Goal: Check status: Check status

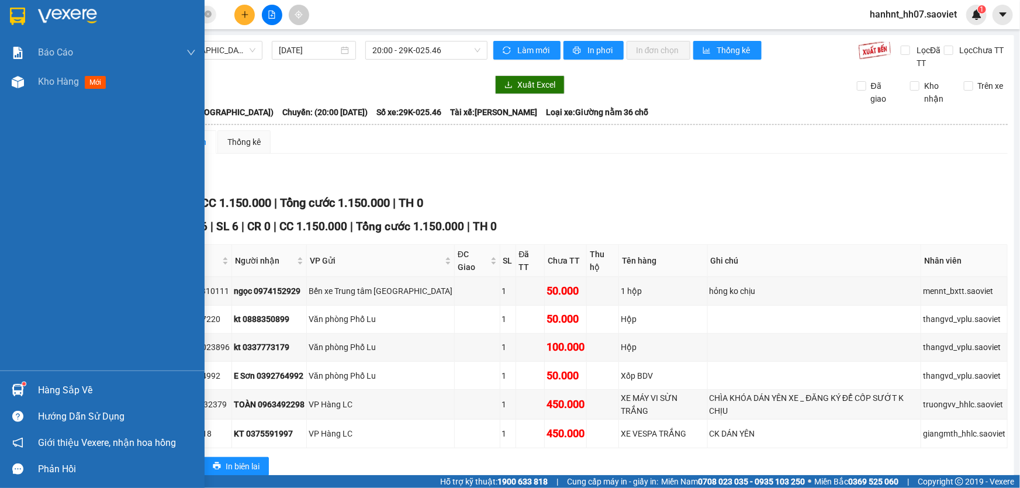
click at [49, 388] on div "Hàng sắp về" at bounding box center [117, 391] width 158 height 18
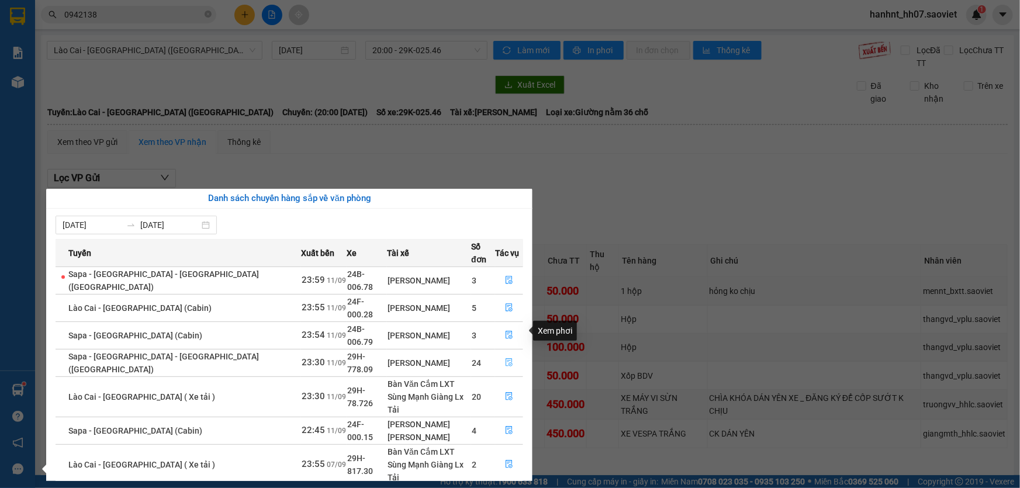
click at [505, 358] on icon "file-done" at bounding box center [509, 362] width 8 height 8
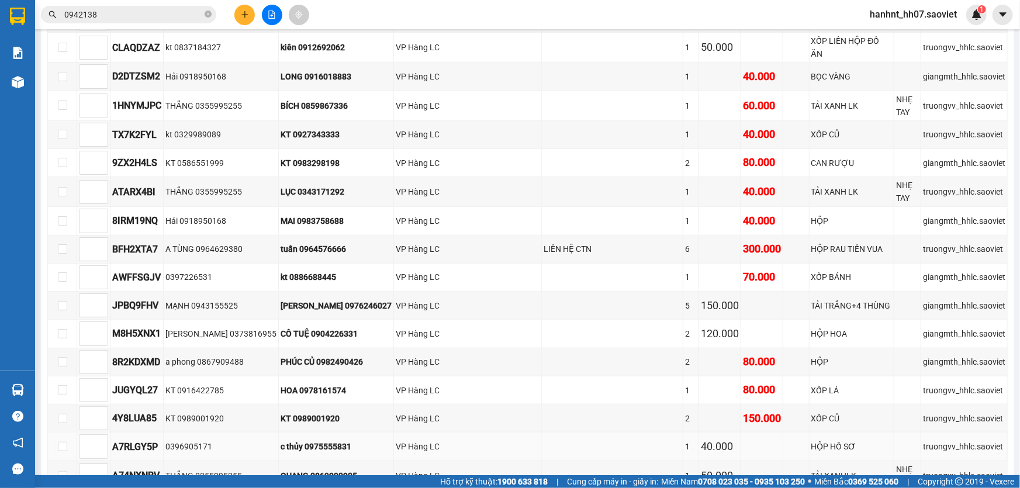
scroll to position [279, 0]
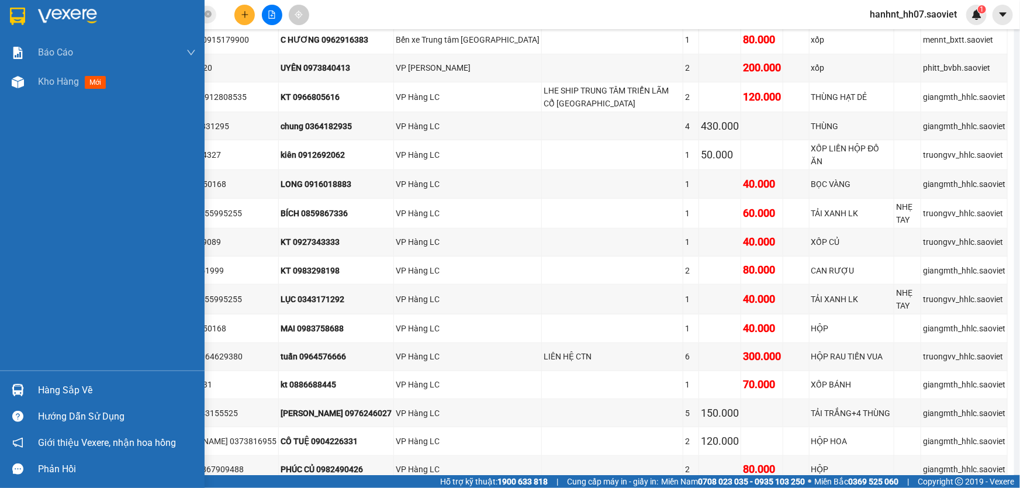
click at [60, 389] on div "Hàng sắp về" at bounding box center [117, 391] width 158 height 18
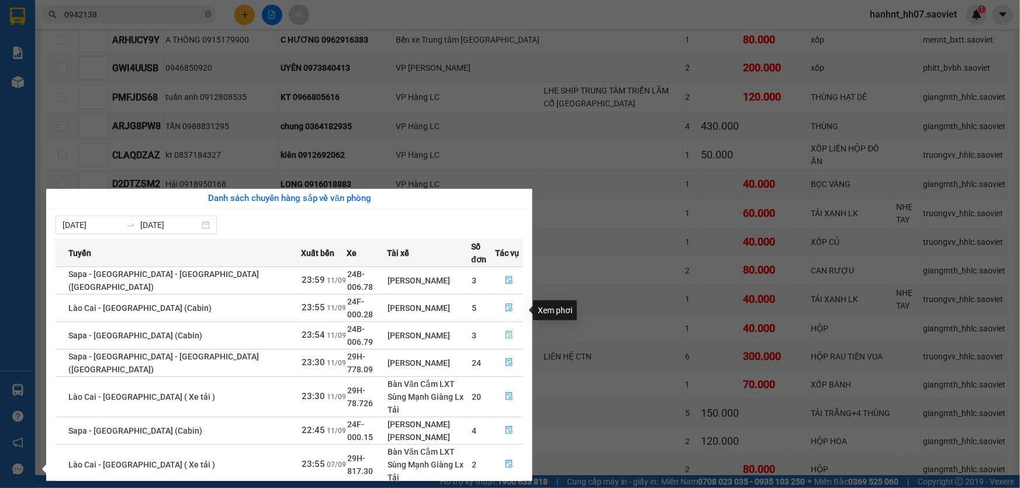
click at [505, 331] on icon "file-done" at bounding box center [509, 335] width 8 height 8
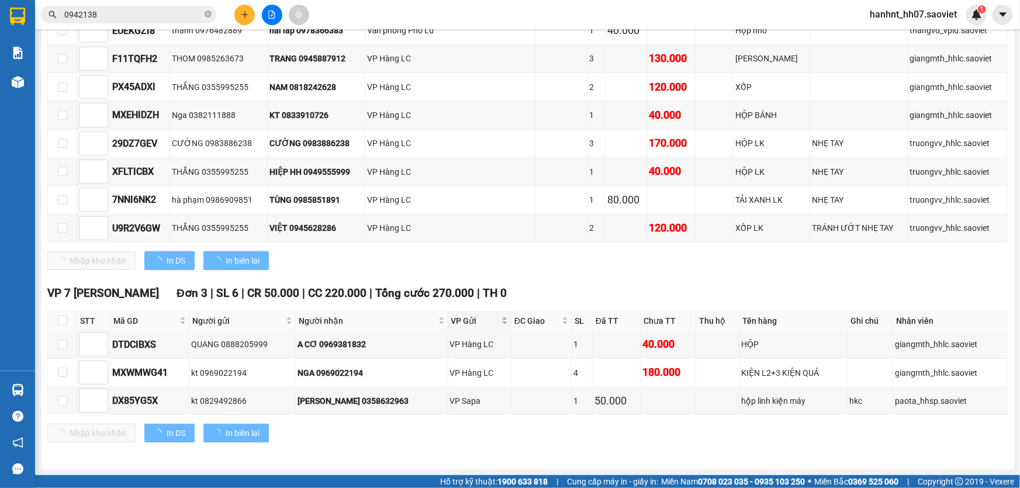
scroll to position [273, 0]
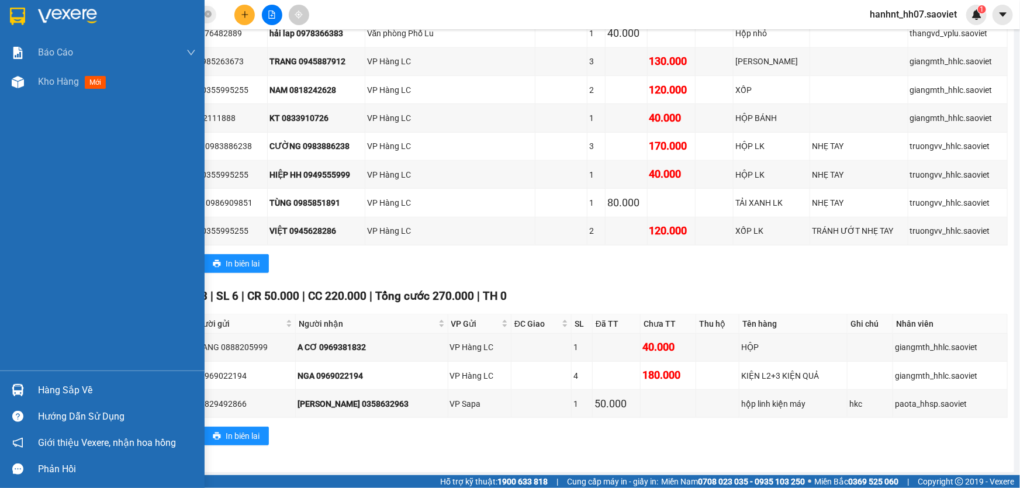
drag, startPoint x: 44, startPoint y: 388, endPoint x: 57, endPoint y: 385, distance: 12.8
click at [47, 388] on div "Hàng sắp về" at bounding box center [117, 391] width 158 height 18
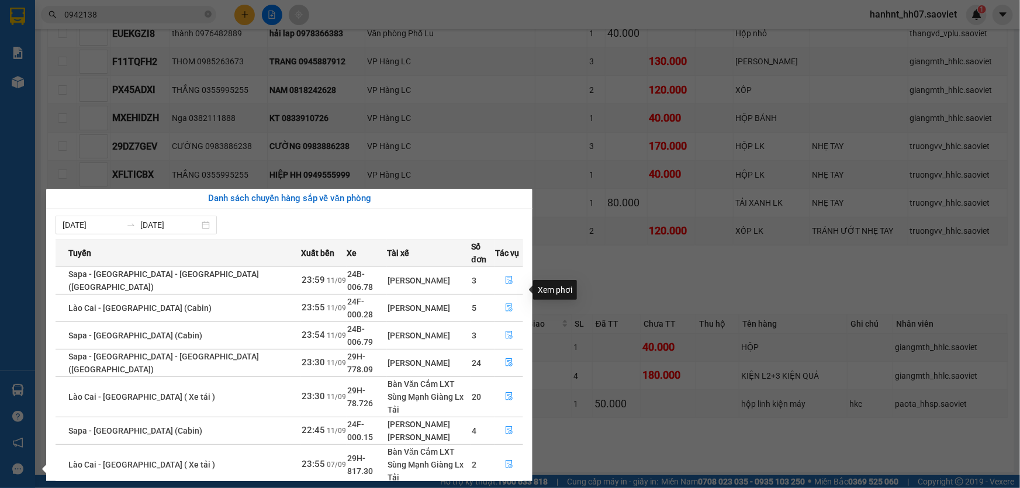
click at [508, 299] on button "button" at bounding box center [509, 308] width 27 height 19
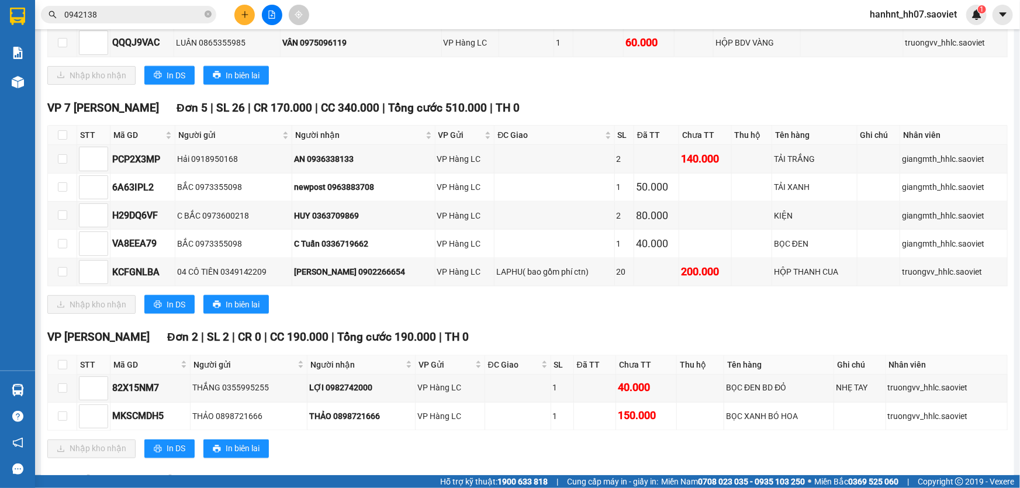
scroll to position [739, 0]
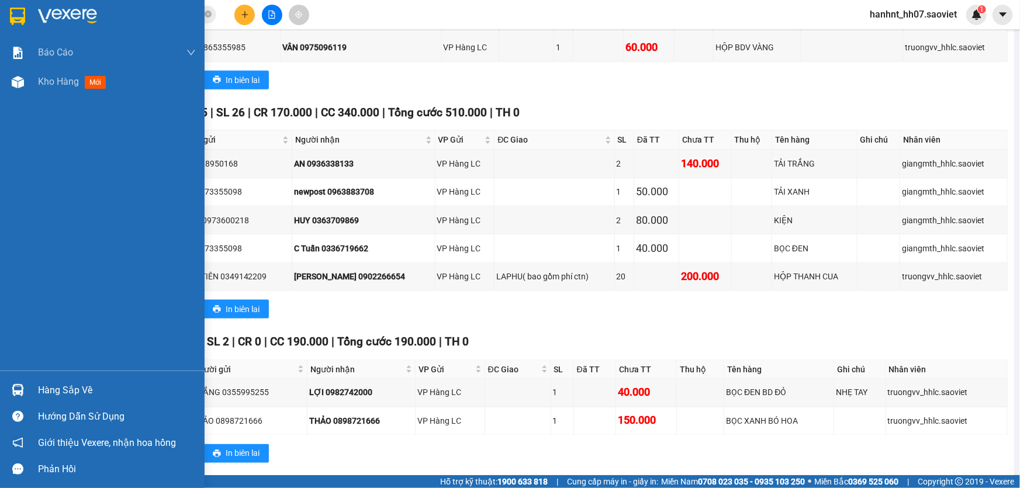
click at [64, 385] on div "Hàng sắp về" at bounding box center [117, 391] width 158 height 18
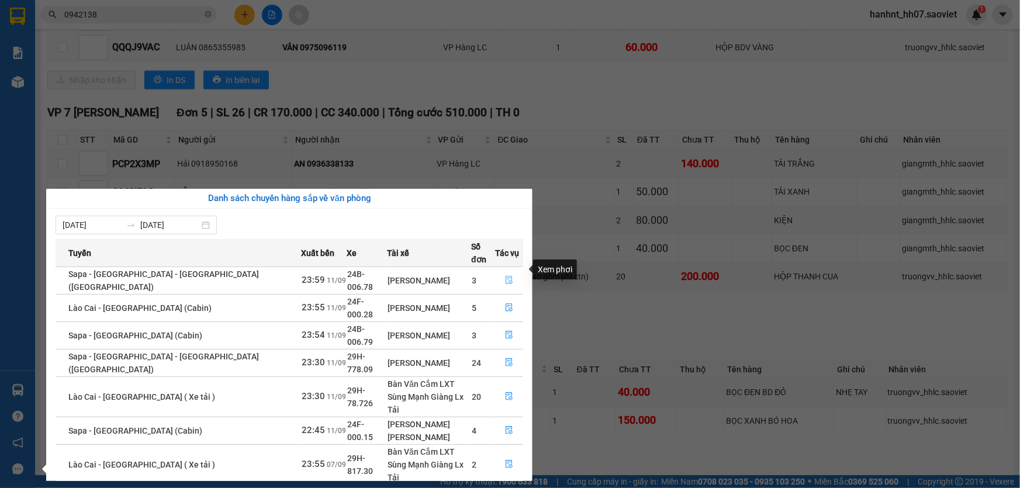
click at [506, 276] on icon "file-done" at bounding box center [509, 280] width 8 height 8
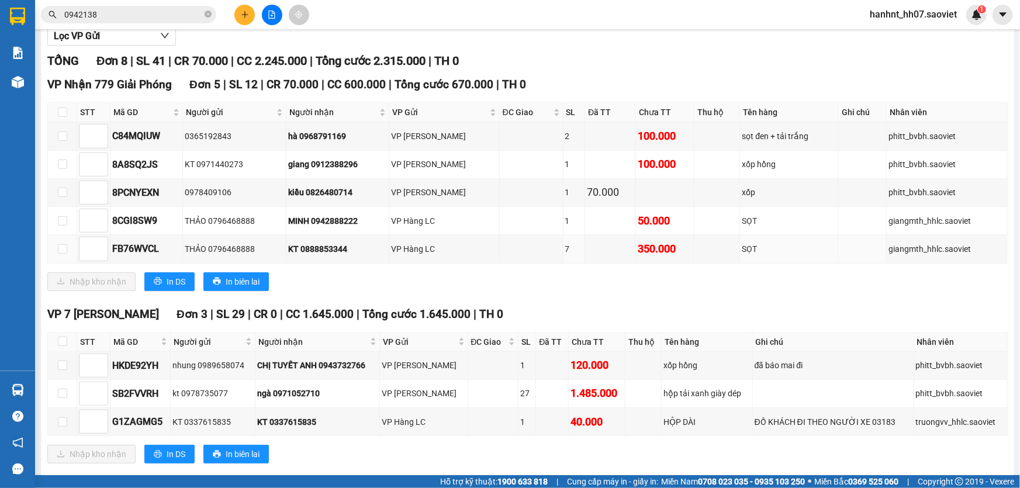
scroll to position [161, 0]
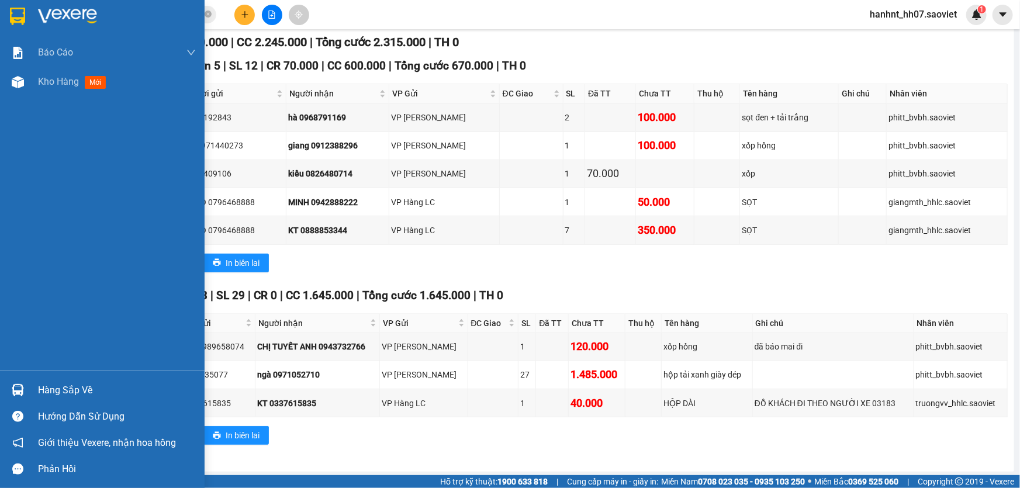
click at [54, 382] on div "Hàng sắp về" at bounding box center [117, 391] width 158 height 18
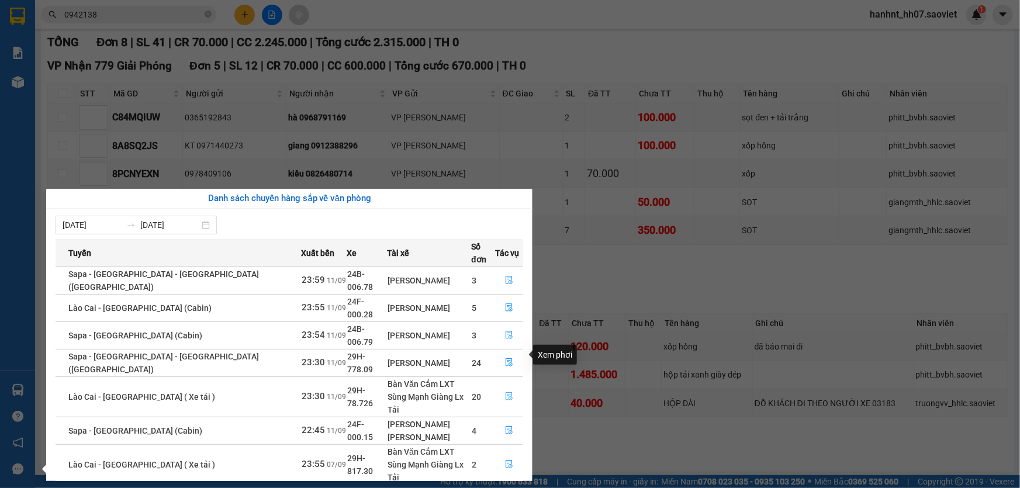
click at [506, 392] on icon "file-done" at bounding box center [509, 396] width 7 height 8
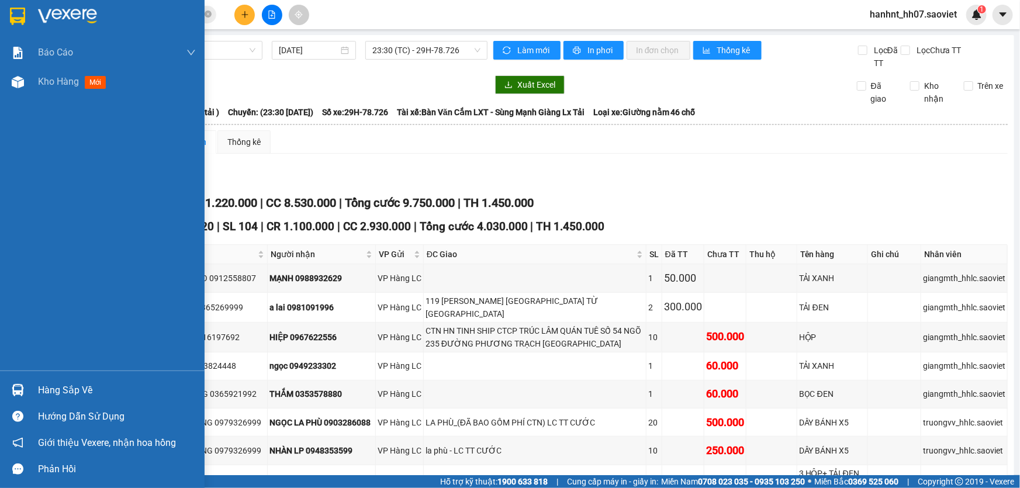
click at [53, 390] on div "Hàng sắp về" at bounding box center [117, 391] width 158 height 18
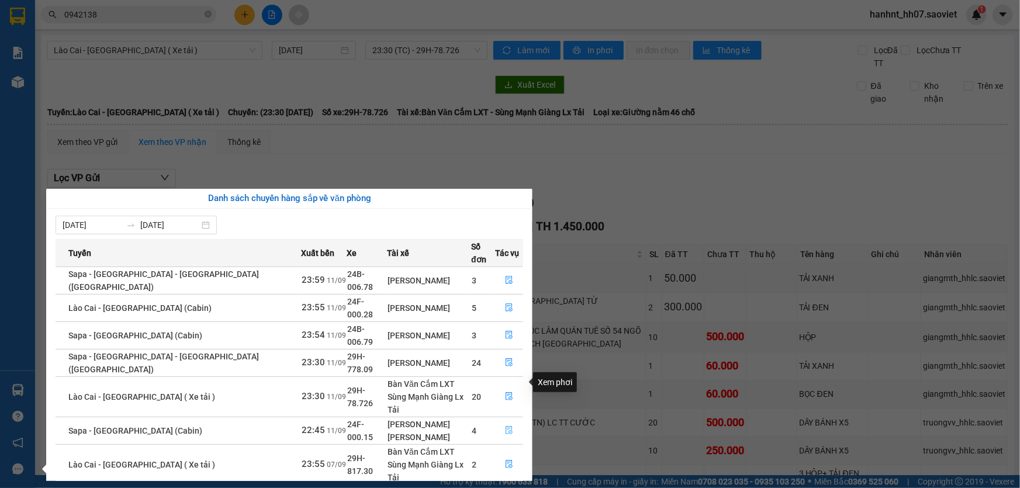
click at [508, 426] on icon "file-done" at bounding box center [509, 430] width 7 height 8
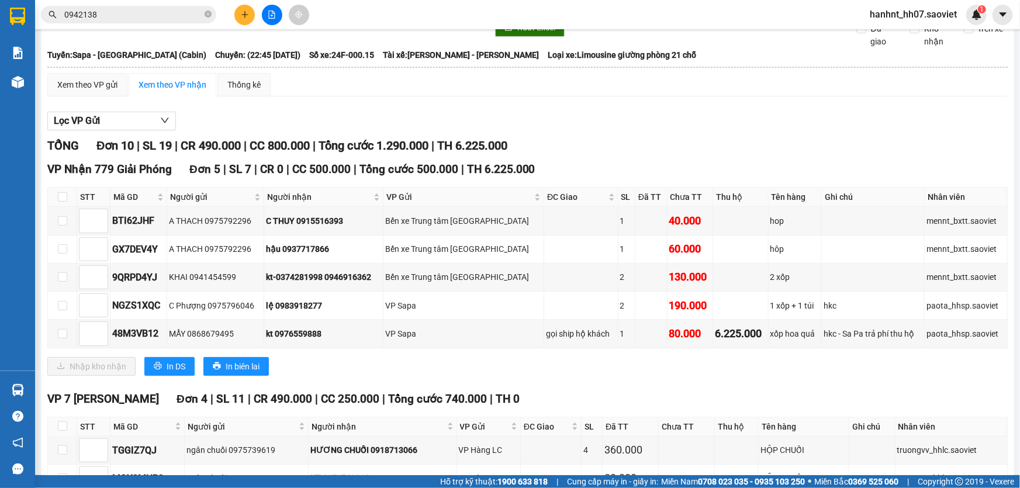
scroll to position [53, 0]
